Goal: Task Accomplishment & Management: Manage account settings

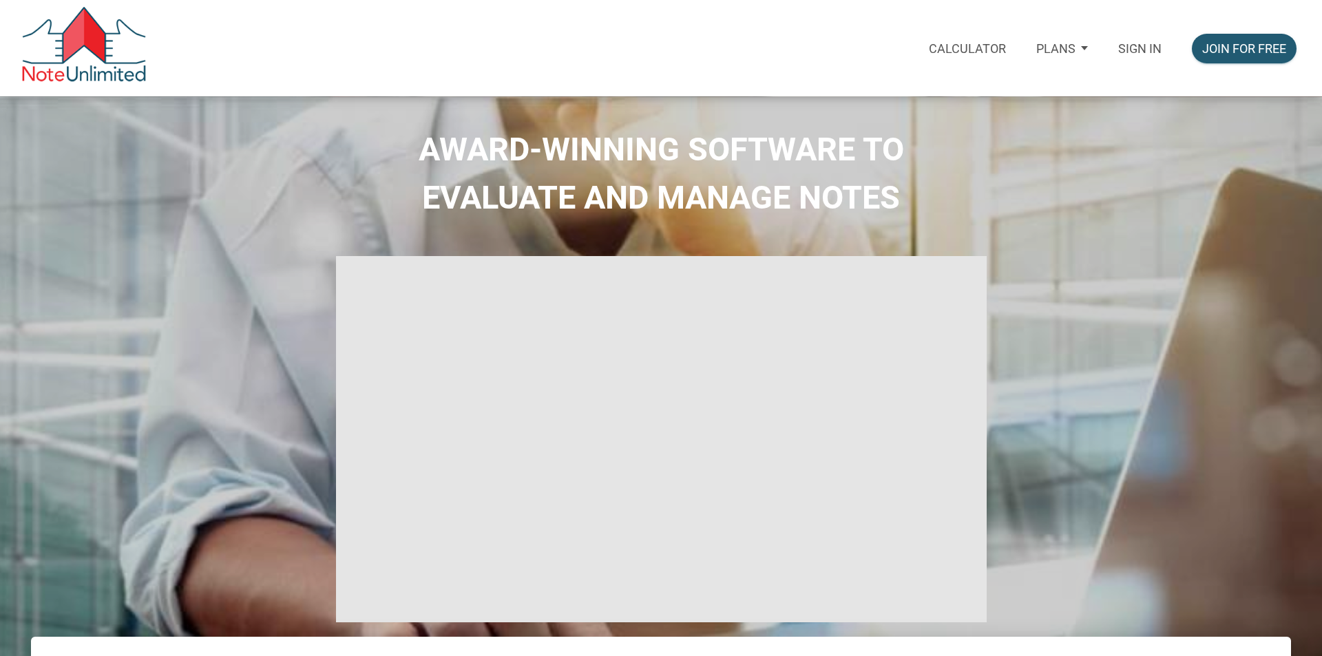
type input "Introduction to new features"
select select
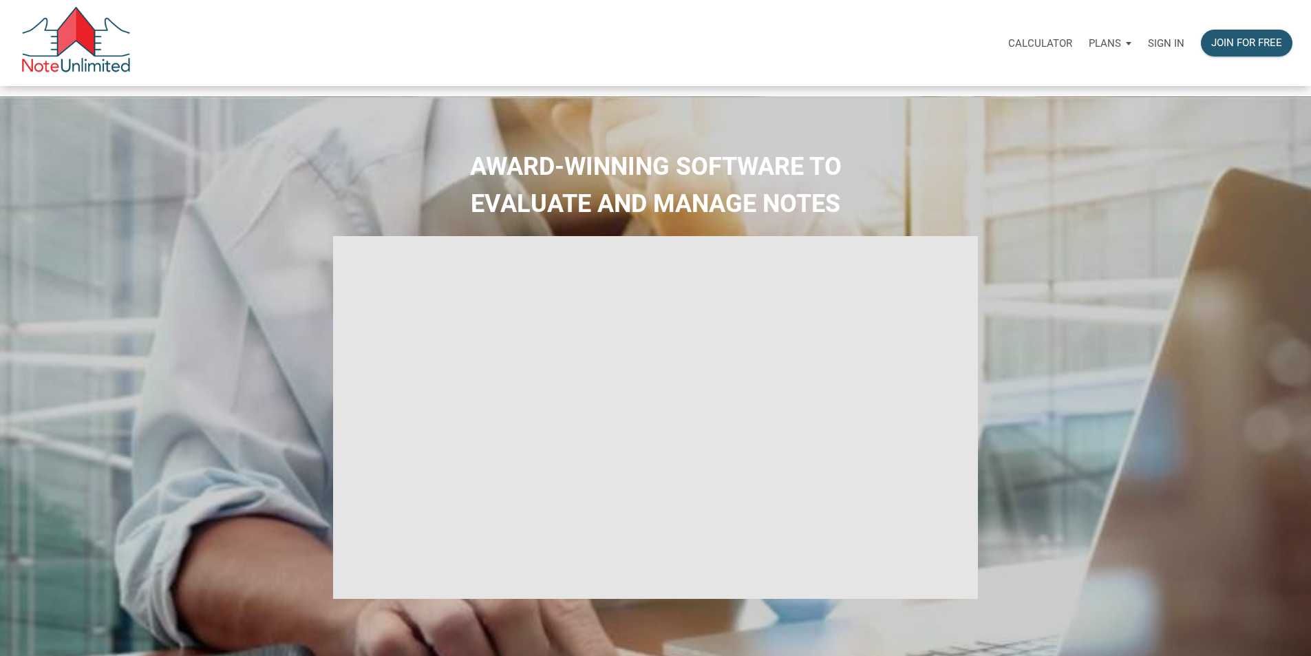
click at [1148, 45] on p "Sign in" at bounding box center [1166, 43] width 36 height 12
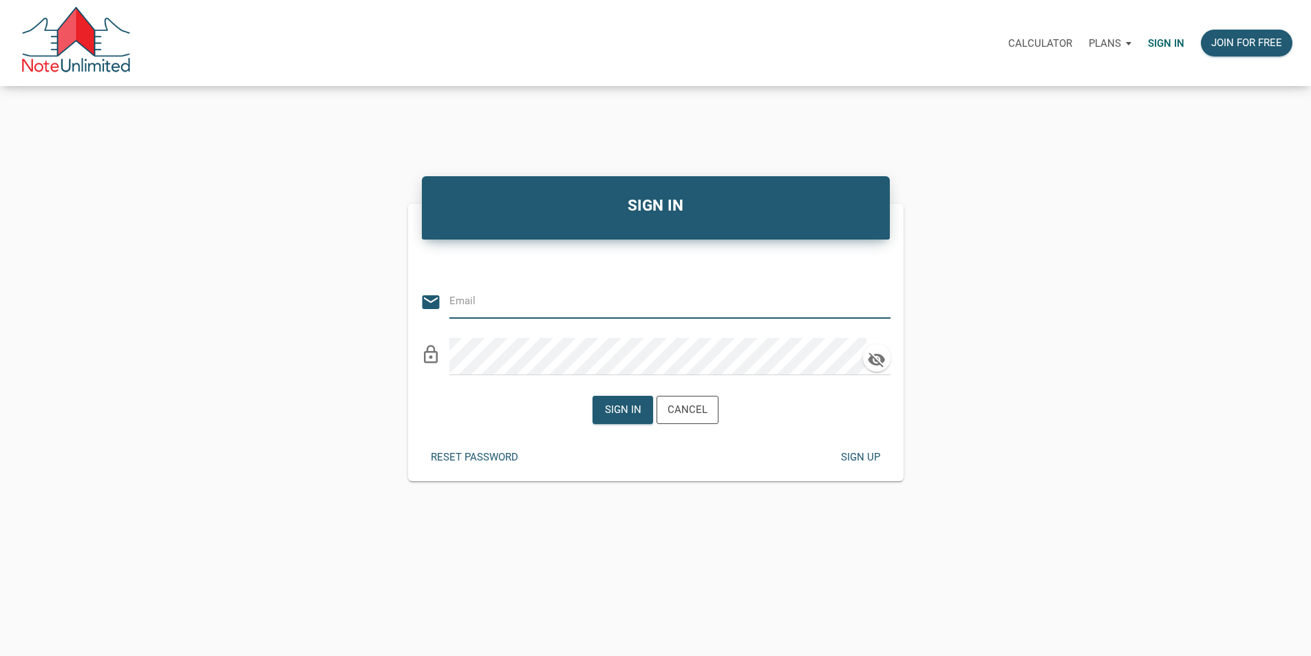
click at [534, 302] on input "email" at bounding box center [660, 301] width 421 height 31
type input "[EMAIL_ADDRESS][DOMAIN_NAME]"
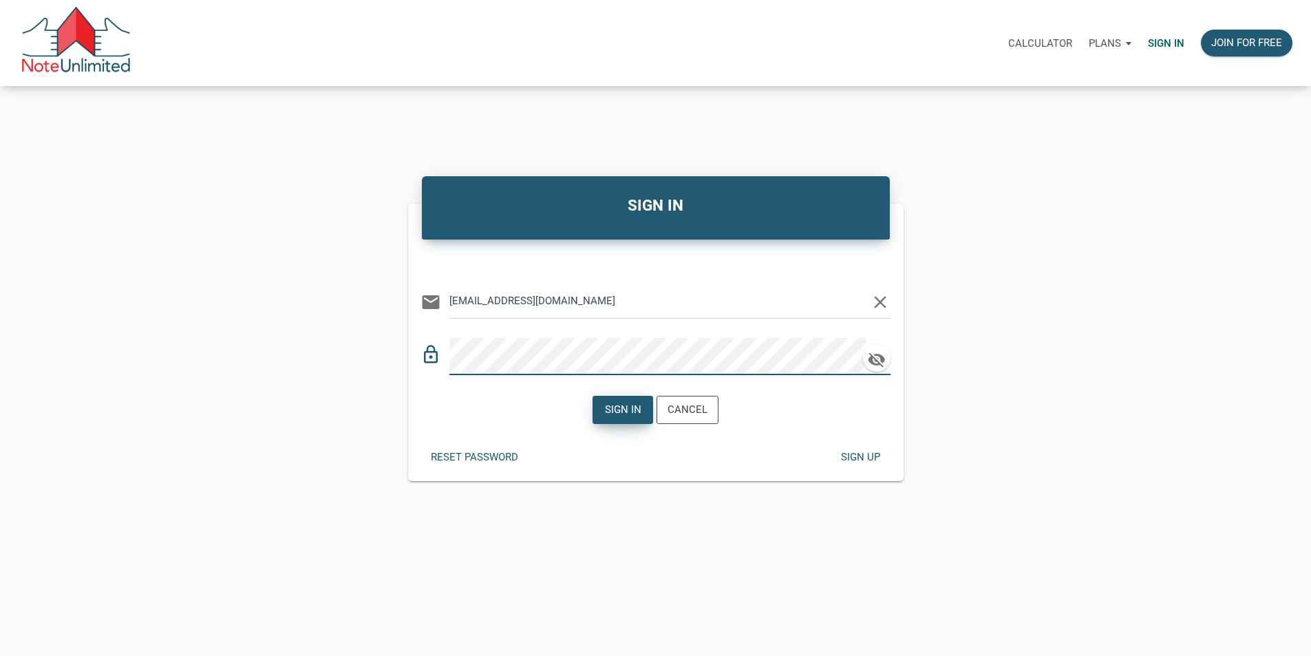
drag, startPoint x: 611, startPoint y: 404, endPoint x: 606, endPoint y: 413, distance: 9.9
click at [609, 407] on div "Sign in Cancel" at bounding box center [656, 409] width 126 height 35
click at [605, 418] on div "Sign in" at bounding box center [623, 410] width 36 height 16
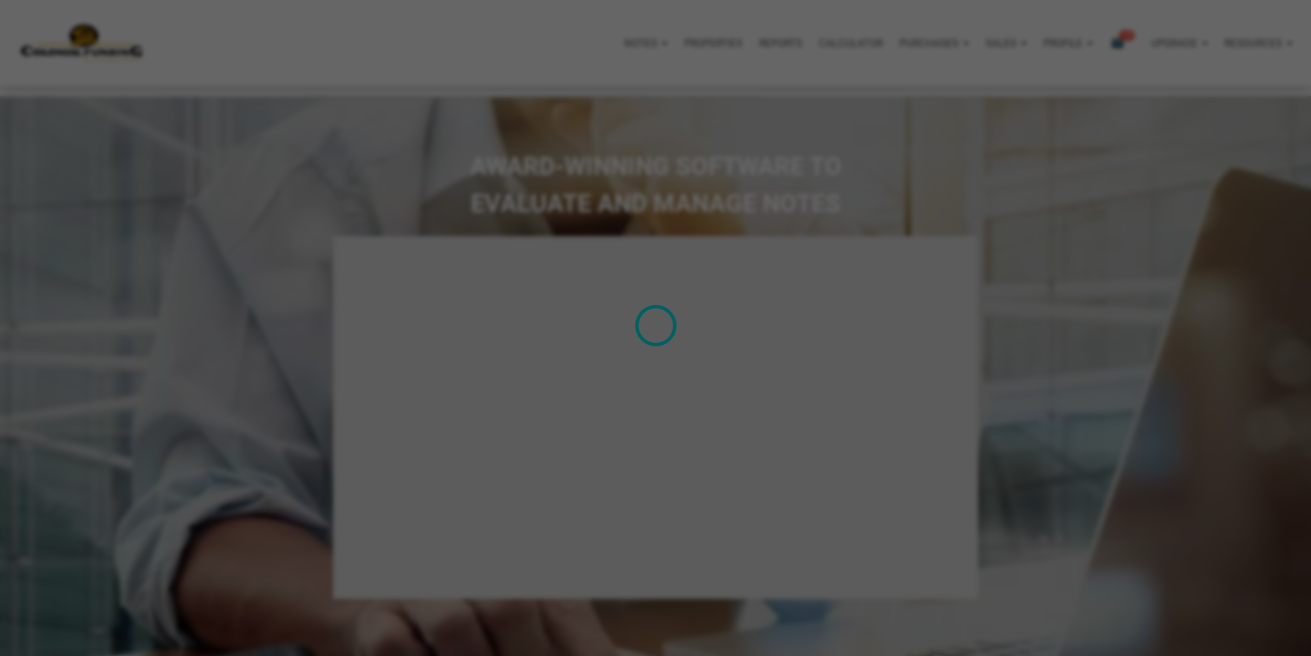
type input "Introduction to new features"
select select
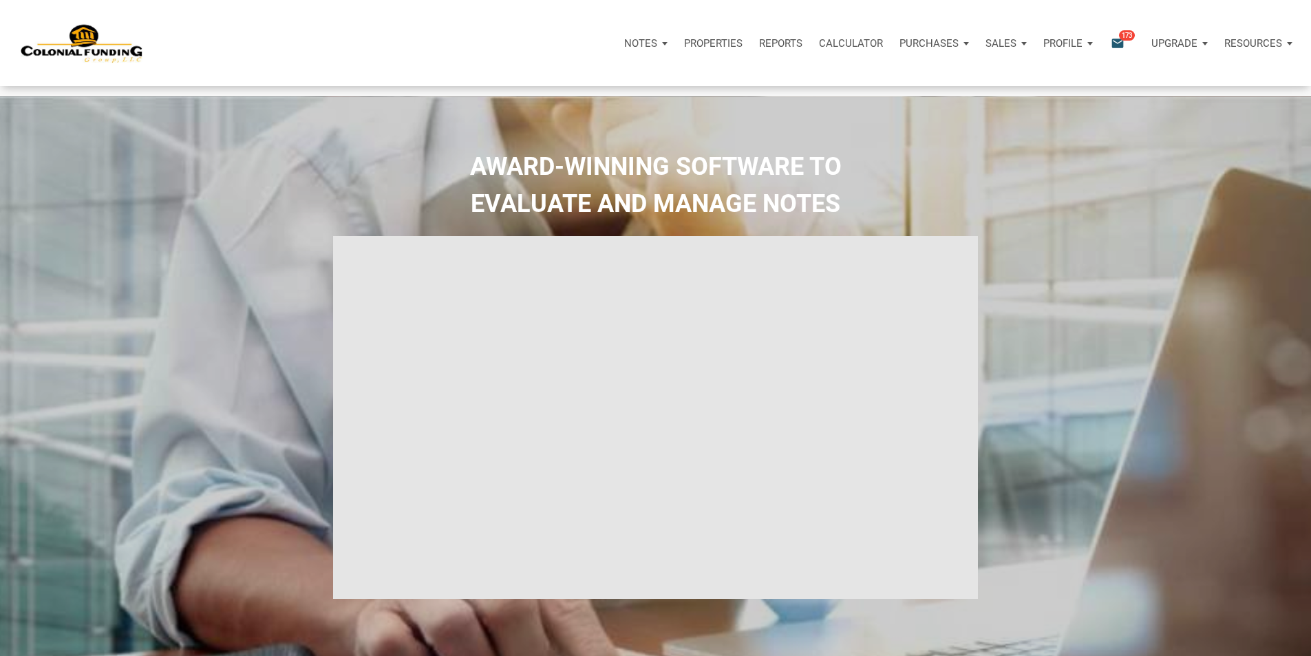
click at [1110, 40] on icon "email" at bounding box center [1118, 43] width 17 height 16
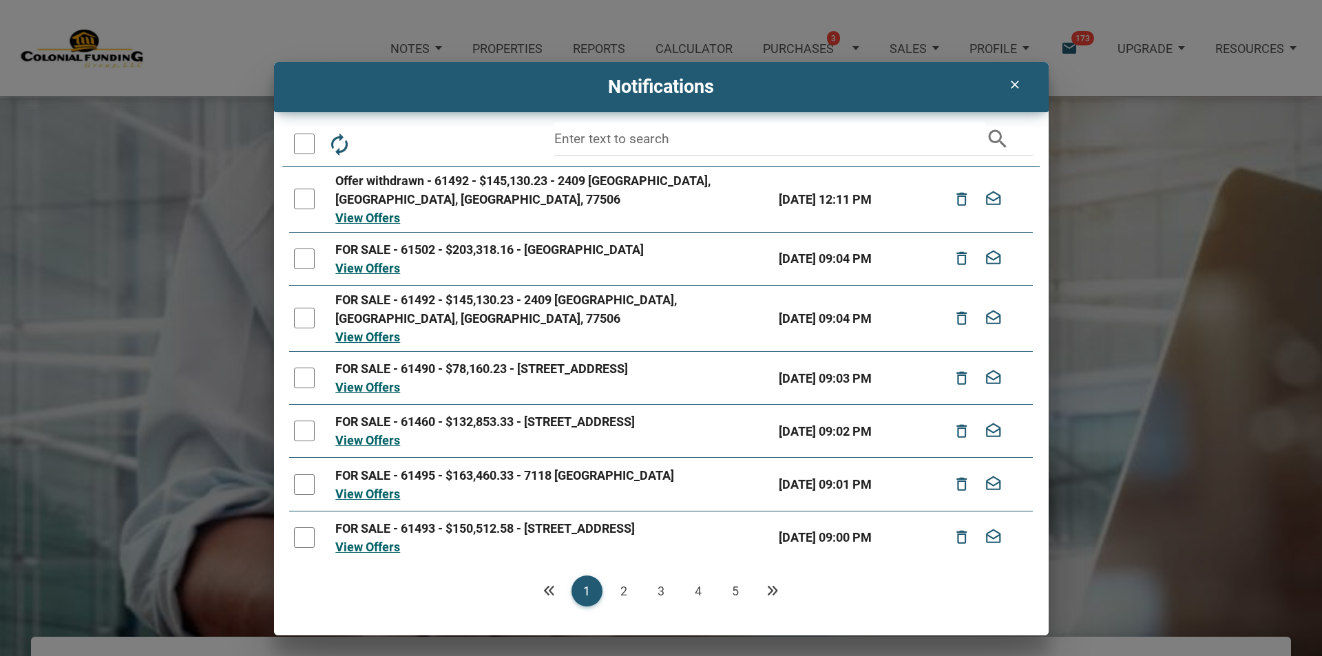
click at [770, 587] on icon "Next" at bounding box center [772, 590] width 12 height 12
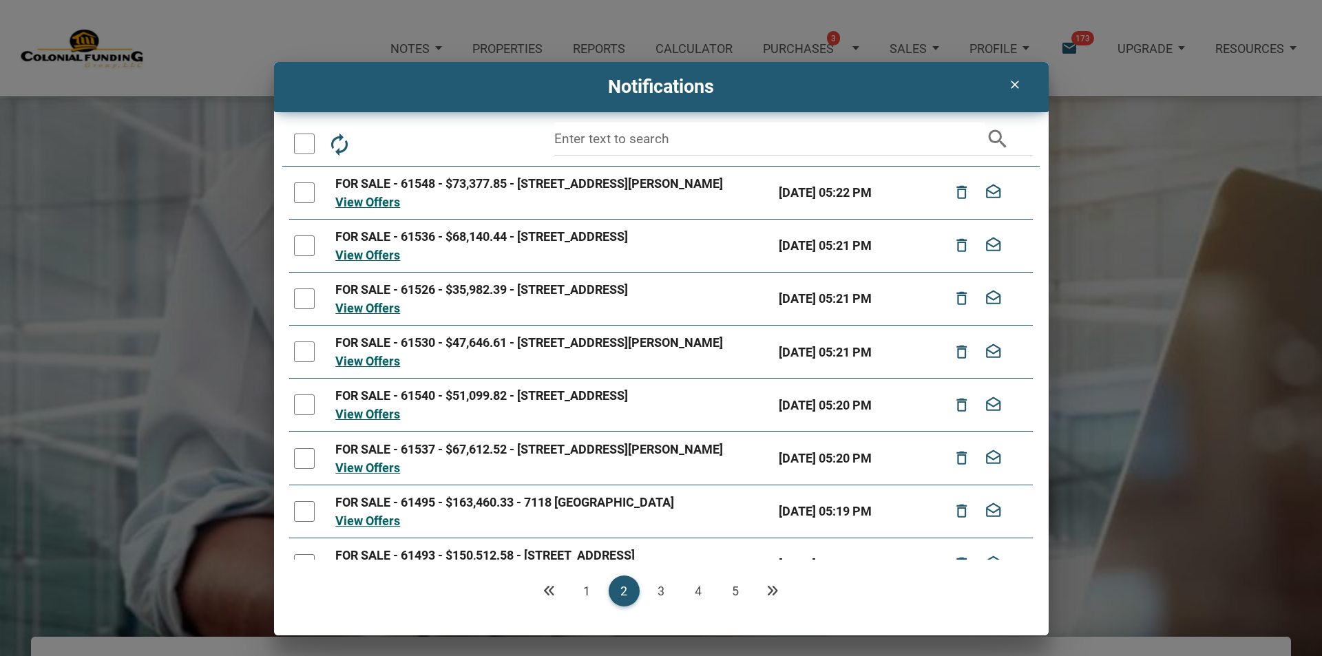
click at [771, 588] on icon "Next" at bounding box center [772, 590] width 12 height 12
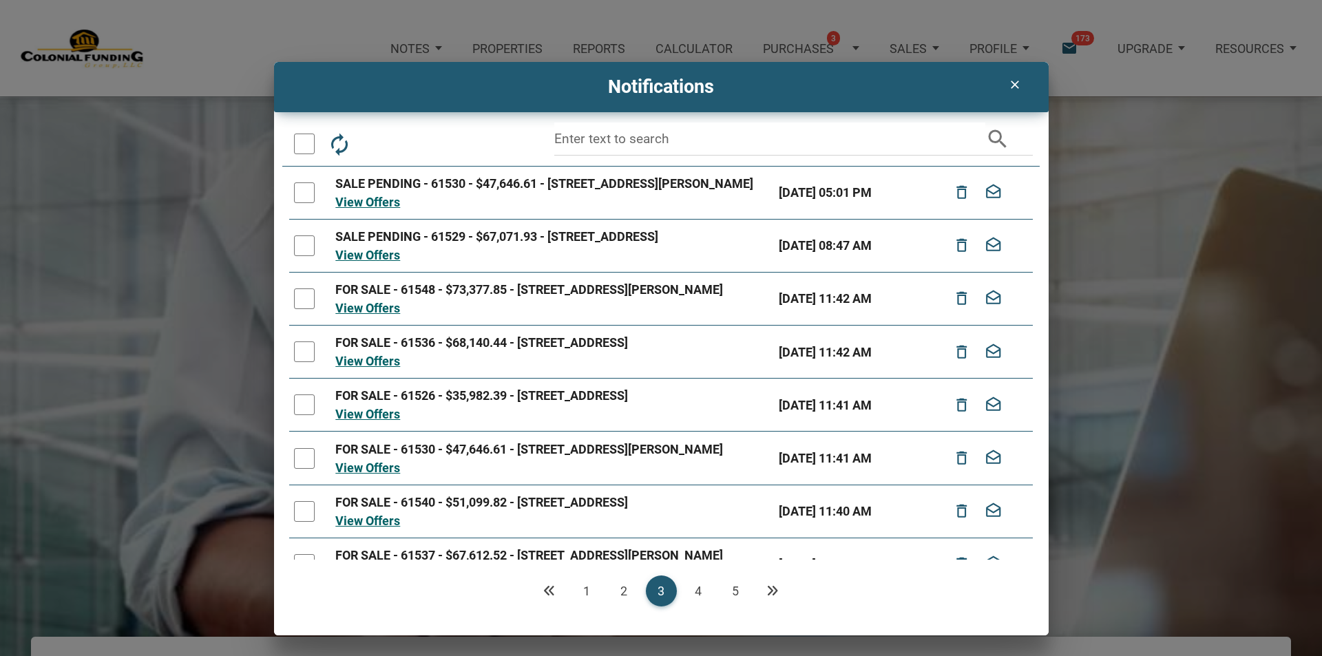
click at [697, 586] on link "4" at bounding box center [698, 591] width 31 height 31
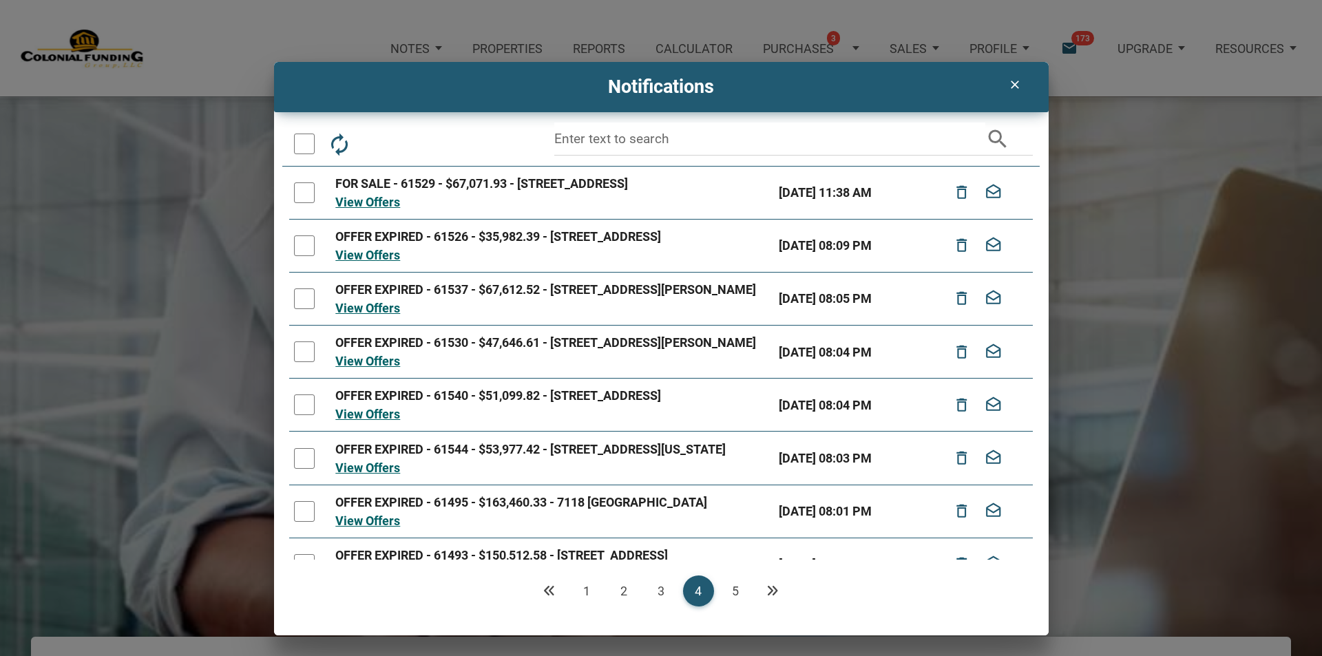
click at [733, 585] on link "5" at bounding box center [735, 591] width 31 height 31
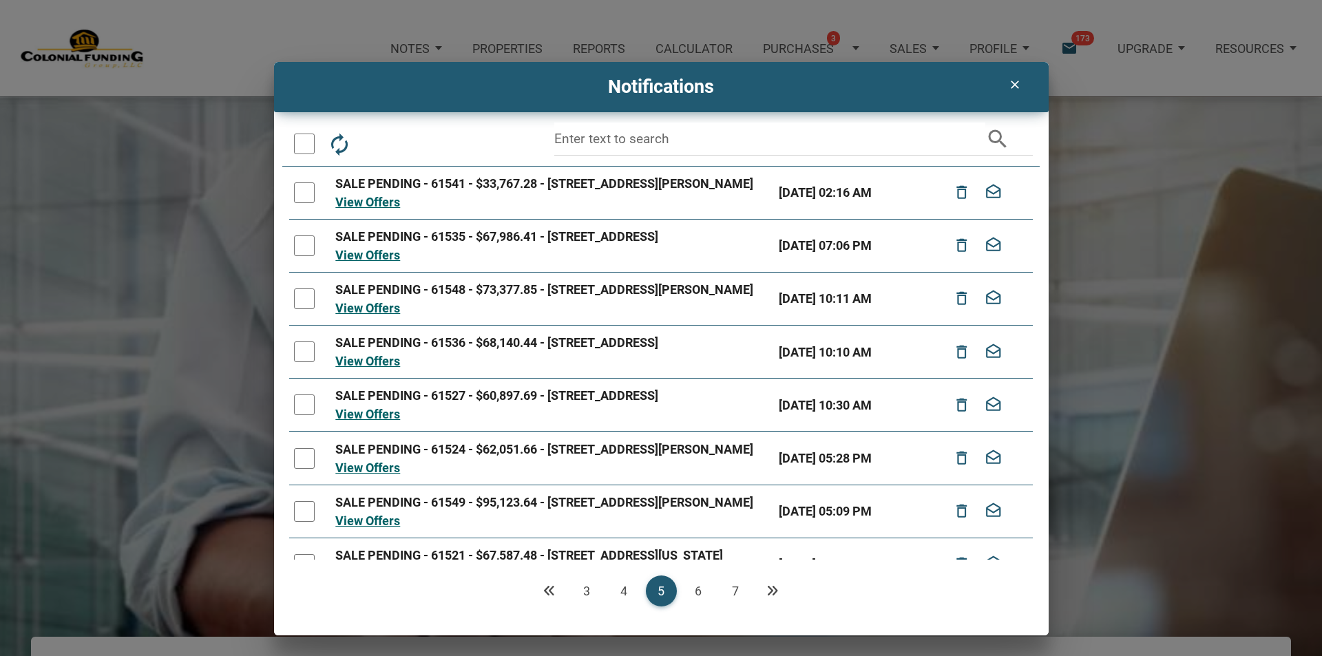
click at [623, 592] on link "4" at bounding box center [624, 591] width 31 height 31
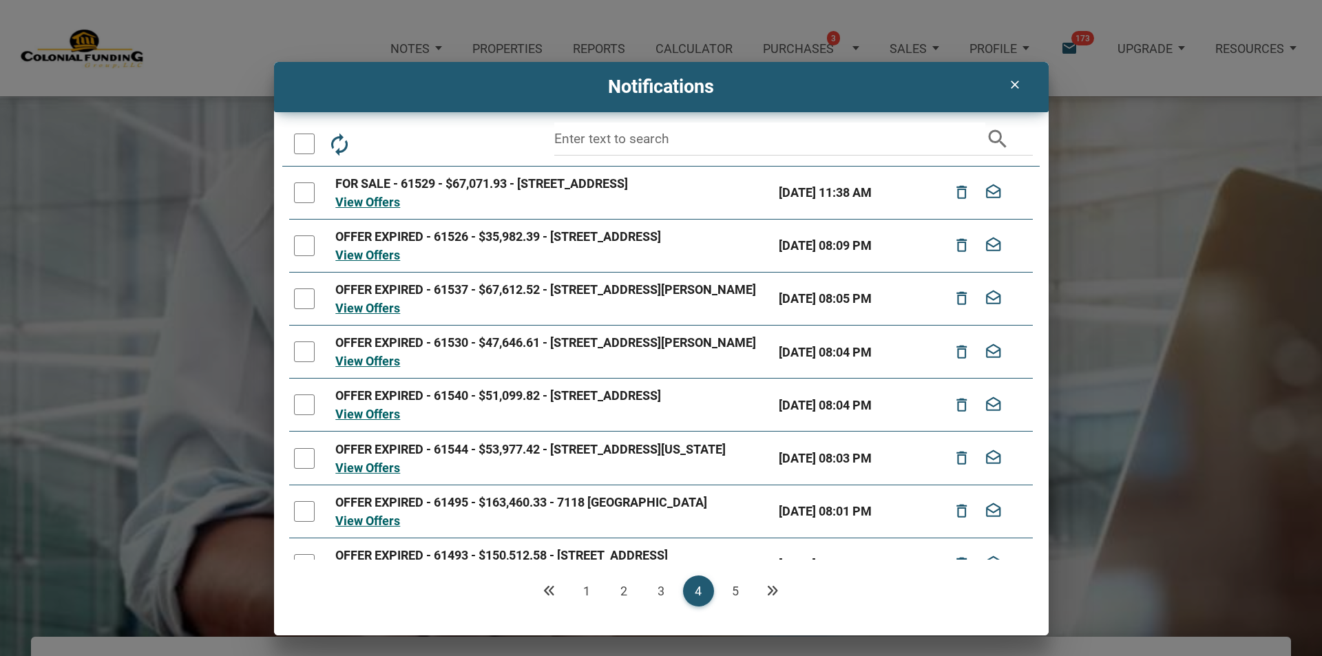
click at [657, 587] on link "3" at bounding box center [661, 591] width 31 height 31
